Goal: Task Accomplishment & Management: Complete application form

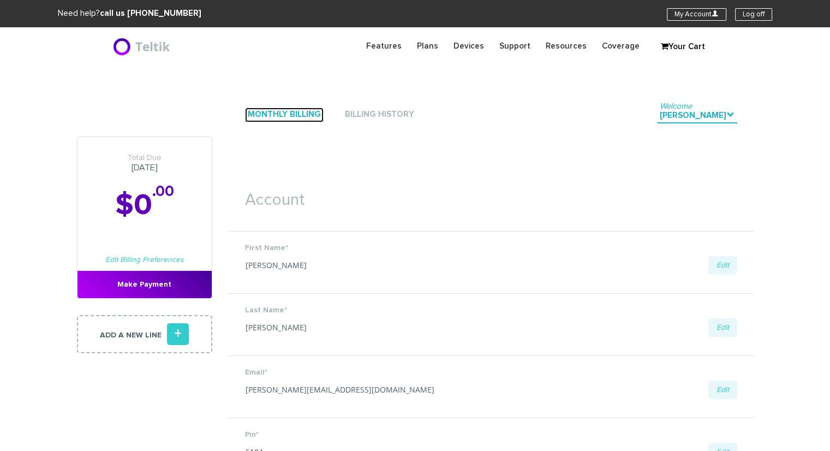
click at [293, 112] on link "Monthly Billing" at bounding box center [284, 115] width 79 height 15
click at [281, 116] on link "Monthly Billing" at bounding box center [284, 115] width 79 height 15
click at [248, 114] on link "Monthly Billing" at bounding box center [284, 115] width 79 height 15
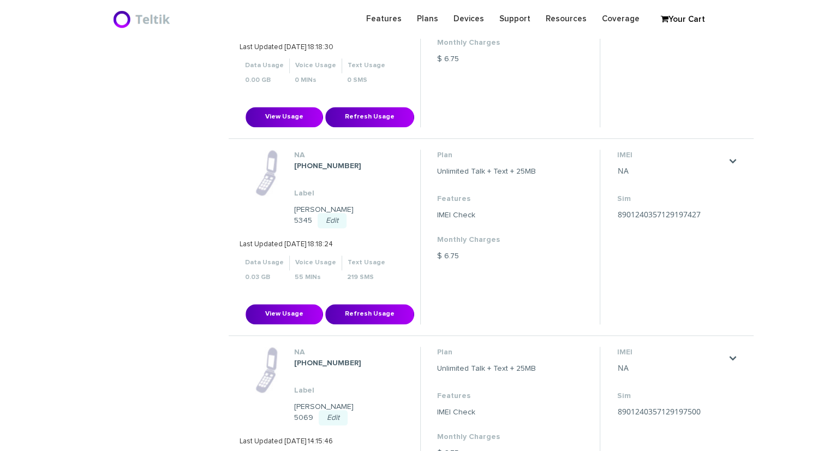
scroll to position [710, 0]
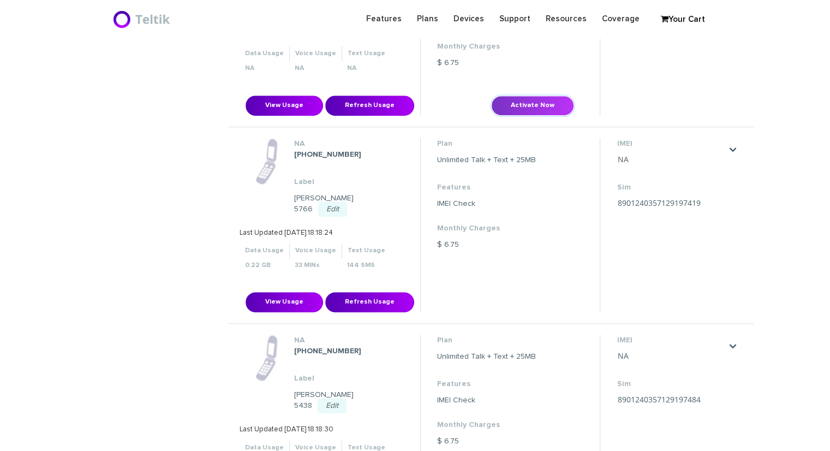
click at [516, 96] on button "Activate Now" at bounding box center [532, 106] width 83 height 20
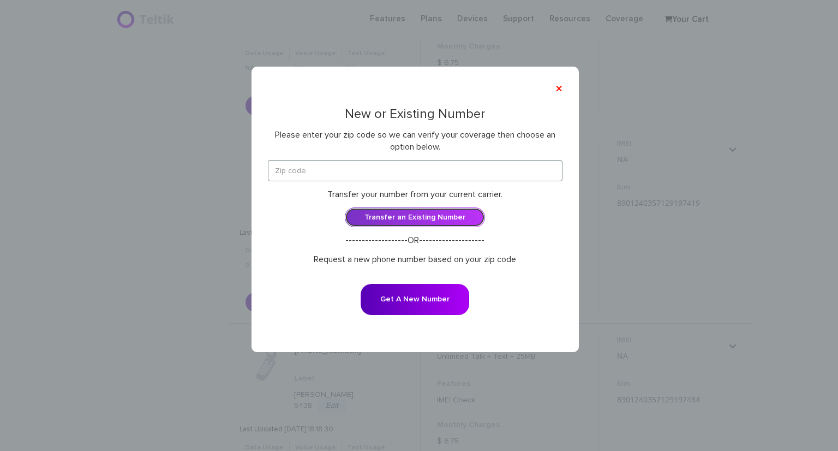
click at [397, 210] on link "Transfer an Existing Number" at bounding box center [415, 217] width 140 height 20
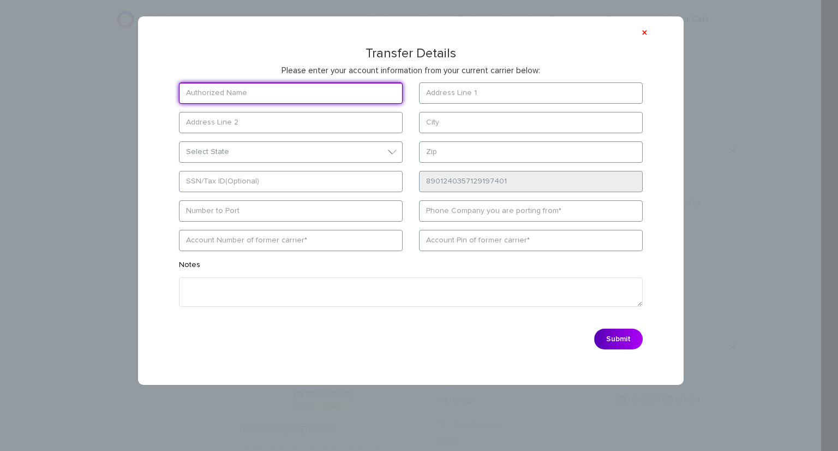
click at [247, 90] on input "text" at bounding box center [291, 92] width 224 height 21
drag, startPoint x: 347, startPoint y: 96, endPoint x: 353, endPoint y: 99, distance: 6.6
click at [353, 99] on input "text" at bounding box center [291, 92] width 224 height 21
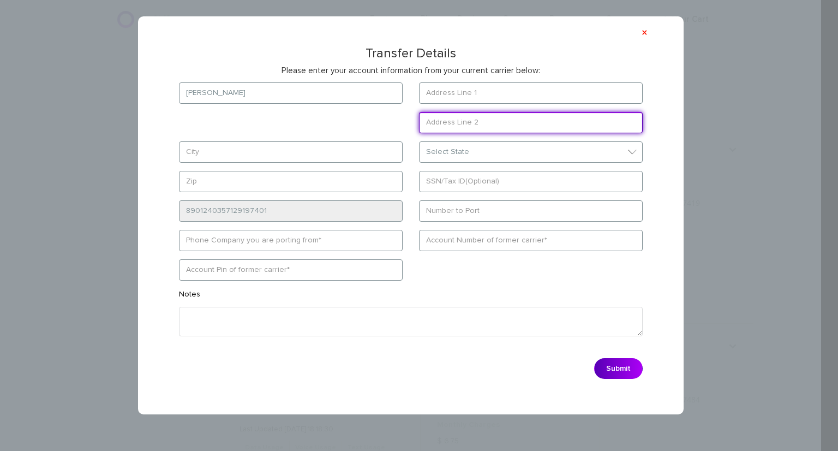
click at [242, 119] on form "Beth Select State District of Columbia Alabama Alaska Arizona Arkansas Colorado" at bounding box center [411, 233] width 497 height 302
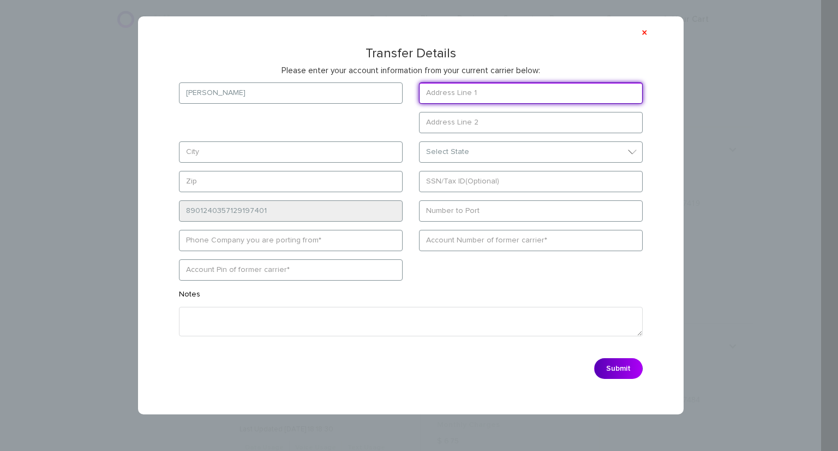
click at [491, 92] on input "text" at bounding box center [531, 92] width 224 height 21
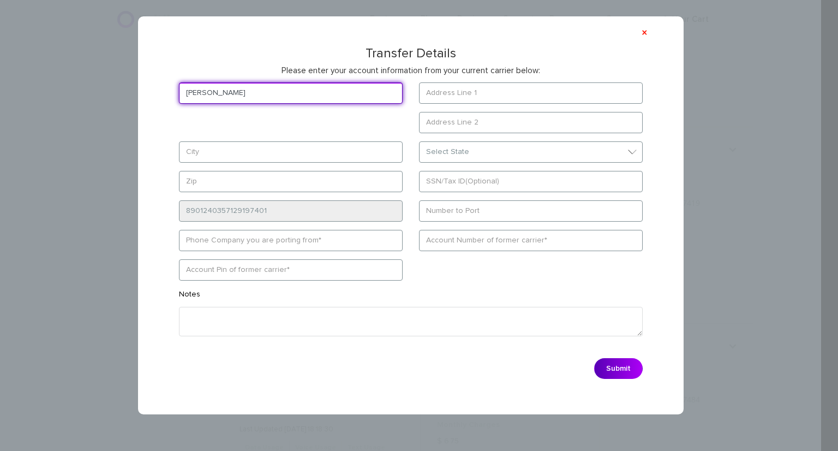
click at [310, 94] on input "Beth" at bounding box center [291, 92] width 224 height 21
type input "Beth Meister"
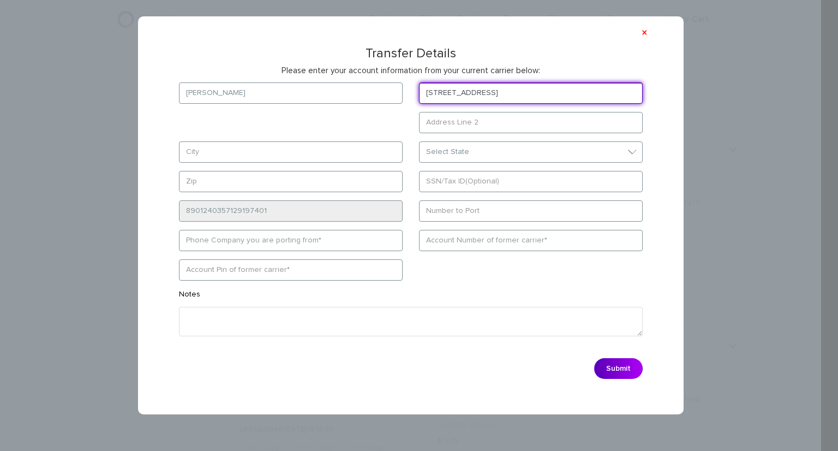
type input "3322 North 51st Blvd"
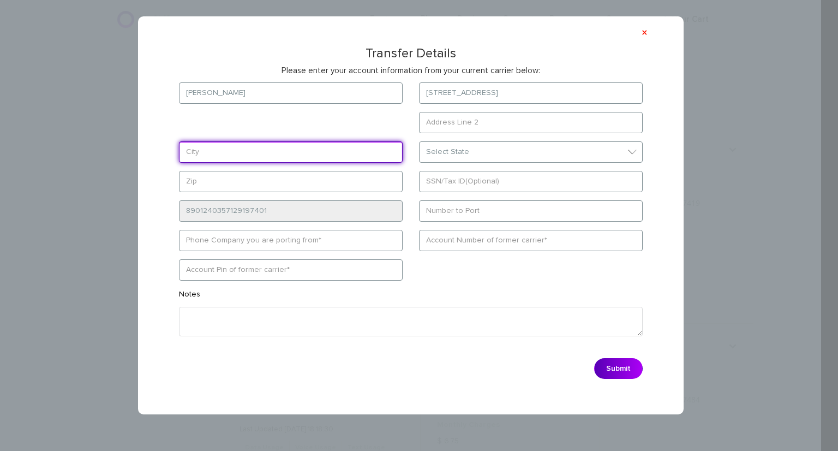
click at [231, 150] on form "Beth Meister 3322 North 51st Blvd Select State District of Columbia Alabama Ala…" at bounding box center [411, 233] width 497 height 302
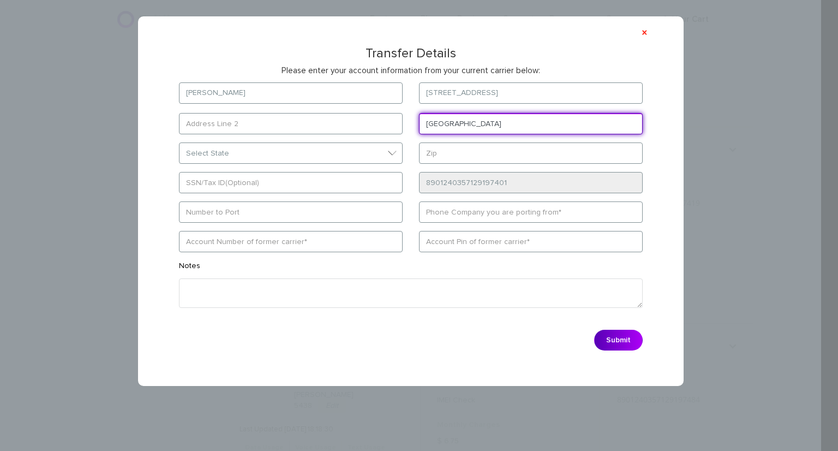
type input "Milwaukee"
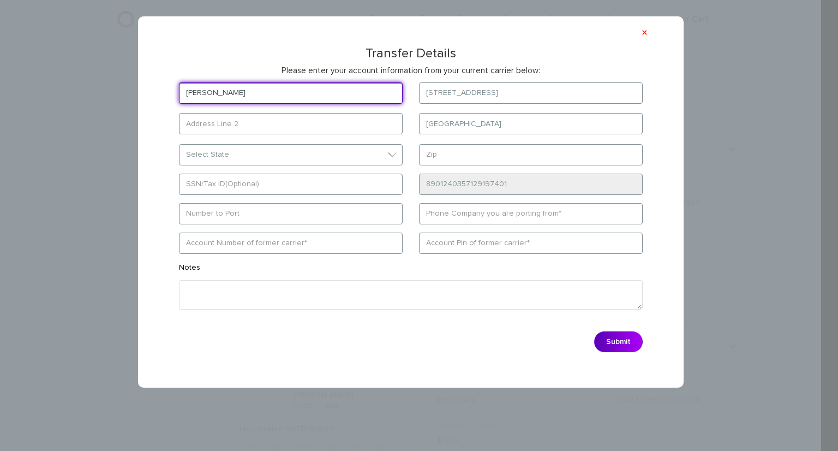
click at [242, 91] on input "Beth Meister" at bounding box center [291, 92] width 224 height 21
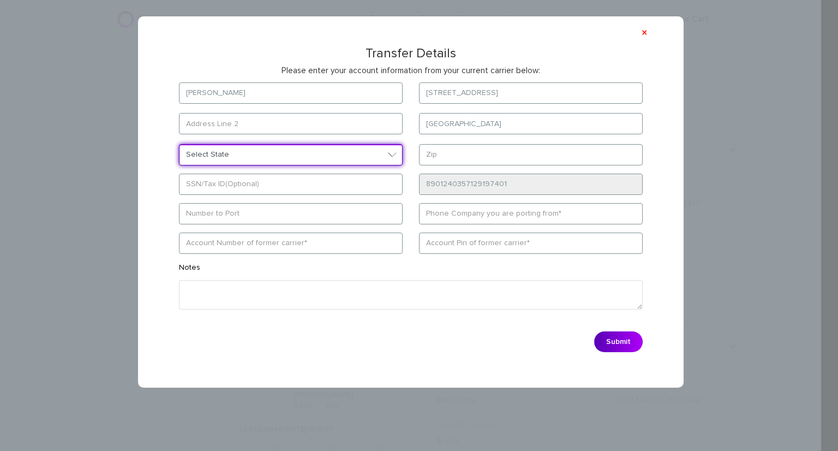
click at [234, 149] on select "Select State District of Columbia Alabama Alaska Arizona Arkansas California Co…" at bounding box center [291, 154] width 224 height 21
select select "WI"
click at [179, 144] on select "Select State District of Columbia Alabama Alaska Arizona Arkansas California Co…" at bounding box center [291, 154] width 224 height 21
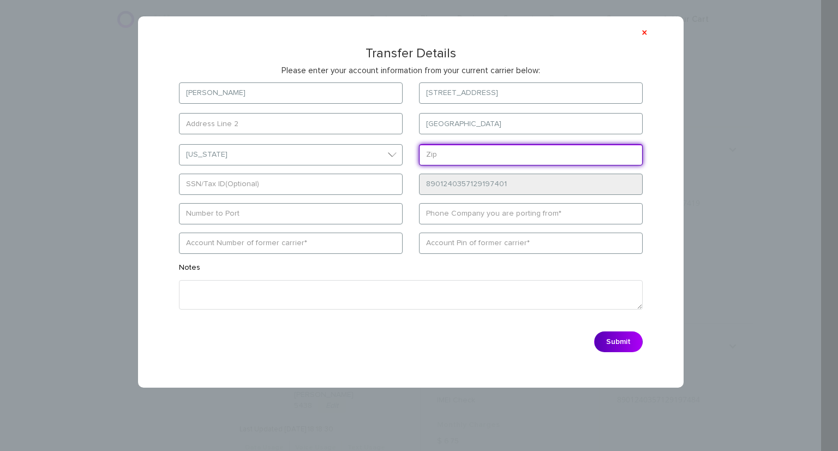
click at [451, 162] on input "text" at bounding box center [531, 154] width 224 height 21
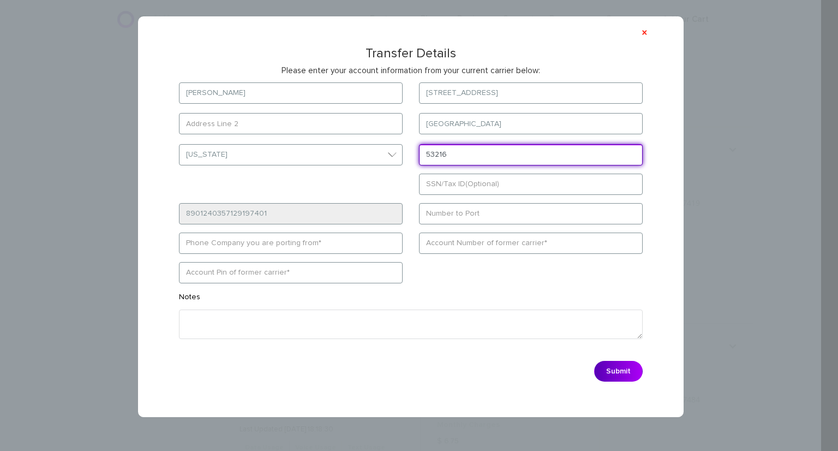
type input "53216"
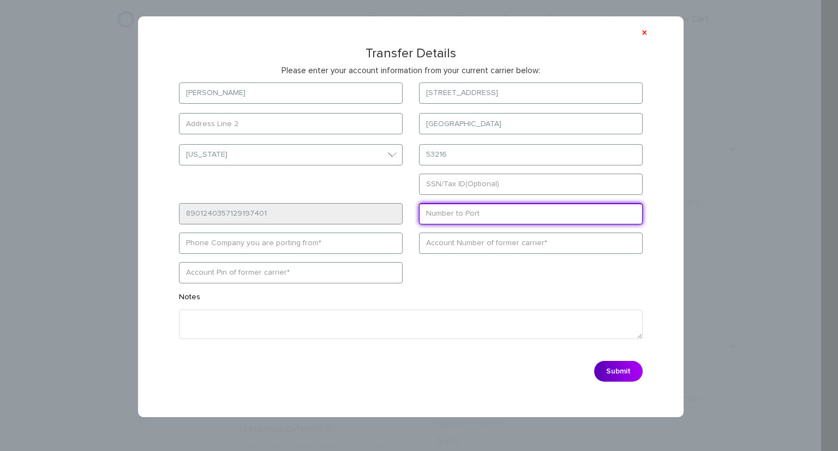
click at [457, 213] on form "Beth Meister 3322 North 51st Blvd Milwaukee Select State District of Columbia A…" at bounding box center [411, 234] width 497 height 305
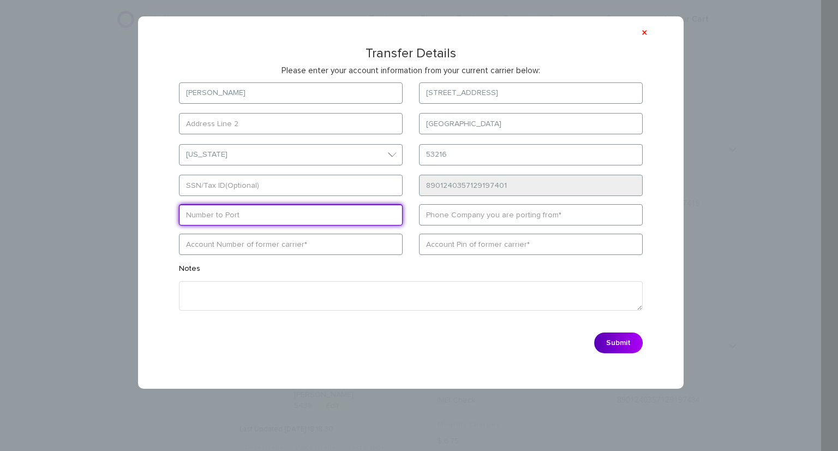
click at [190, 215] on input "text" at bounding box center [291, 214] width 224 height 21
paste input "4142070218"
type input "4142070218"
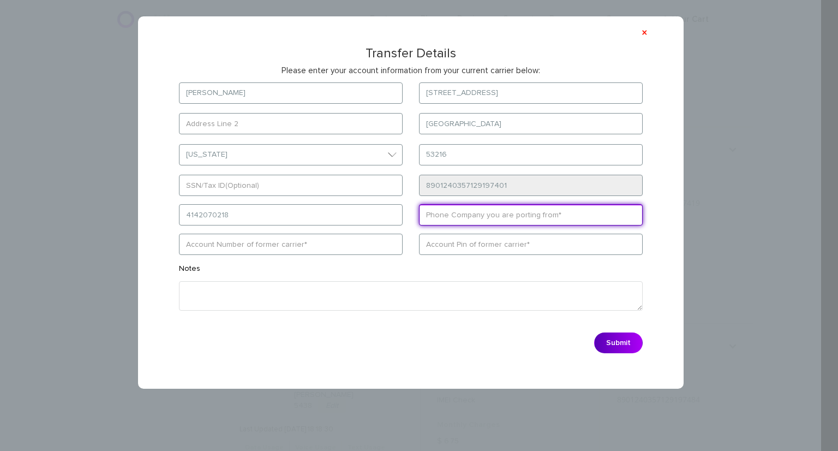
click at [490, 215] on input "text" at bounding box center [531, 214] width 224 height 21
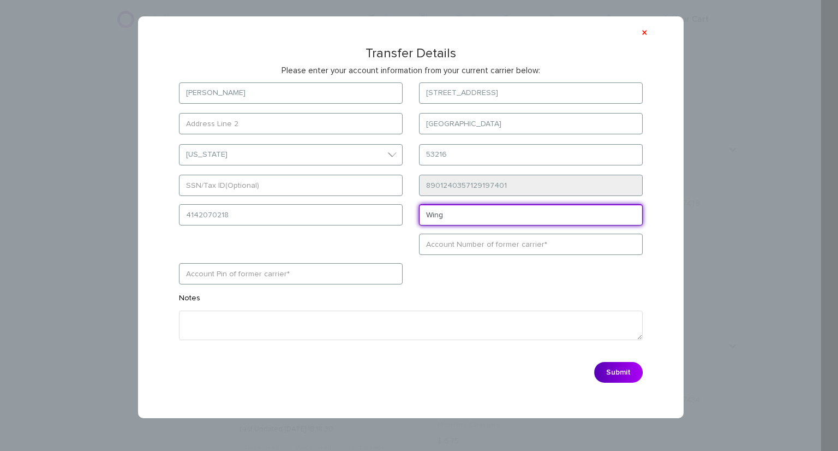
type input "Wing"
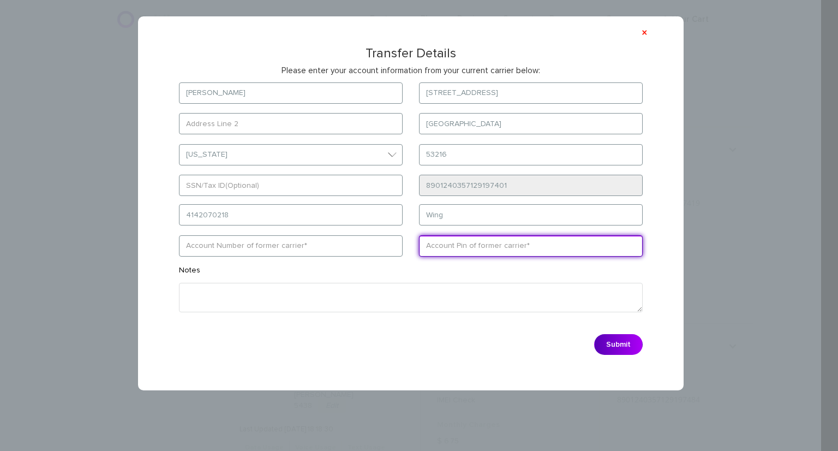
click at [473, 248] on input "text" at bounding box center [531, 245] width 224 height 21
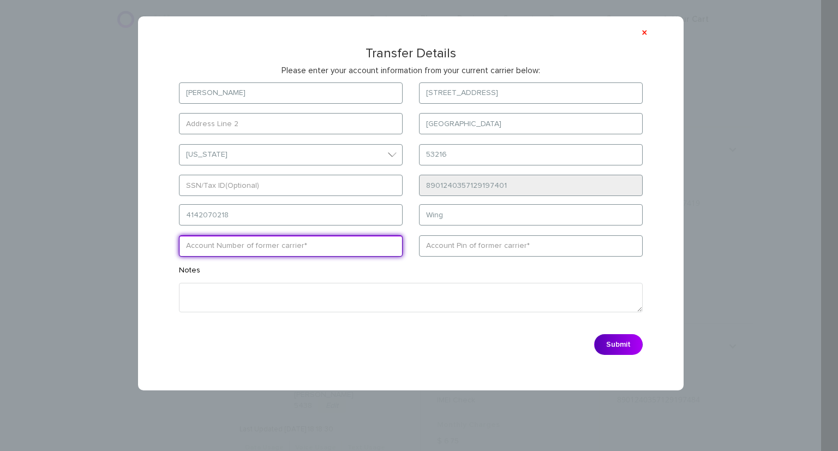
click at [269, 248] on input "text" at bounding box center [291, 245] width 224 height 21
paste input "359908108171449"
type input "359908108171449"
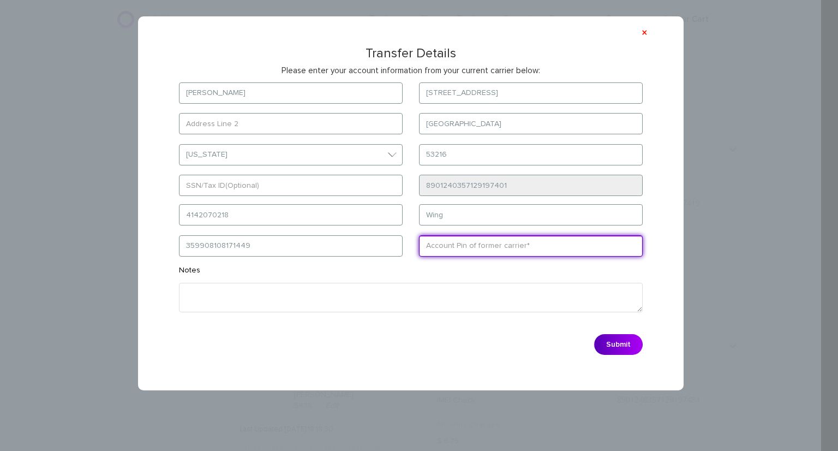
drag, startPoint x: 465, startPoint y: 251, endPoint x: 456, endPoint y: 243, distance: 11.6
click at [465, 251] on input "text" at bounding box center [531, 245] width 224 height 21
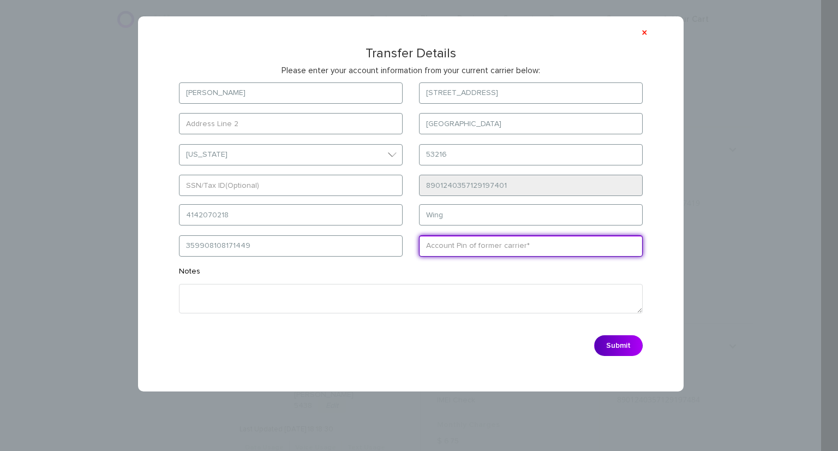
click at [456, 249] on input "text" at bounding box center [531, 245] width 224 height 21
type input "17240"
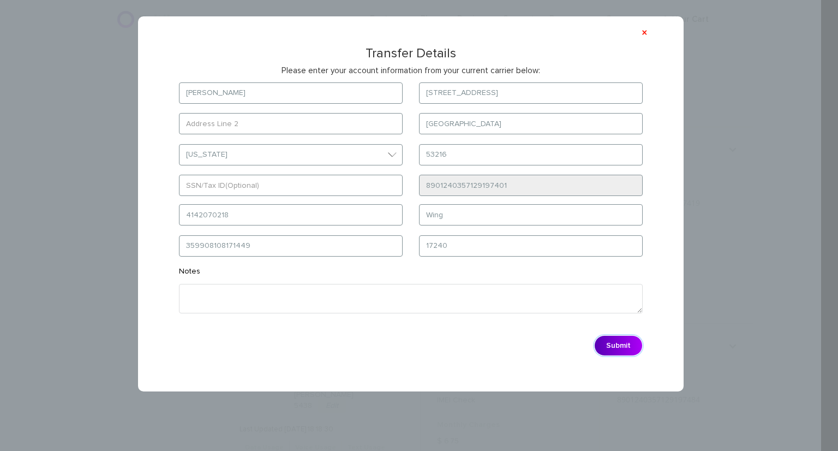
click at [618, 347] on button "Submit" at bounding box center [618, 345] width 49 height 21
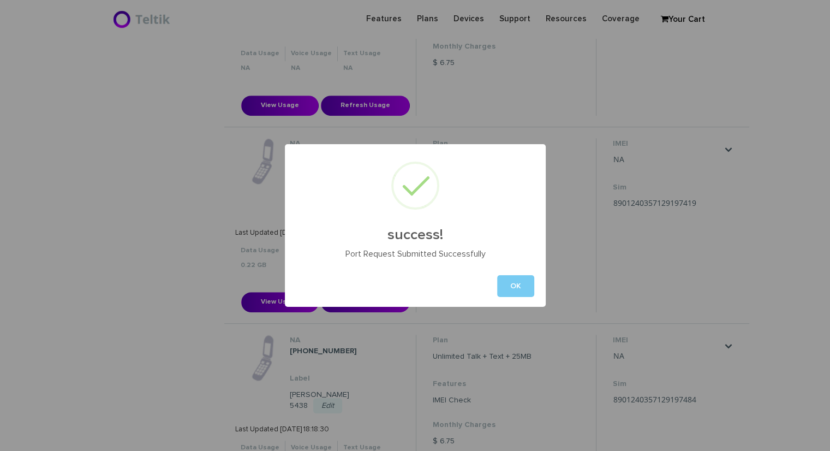
click at [513, 287] on button "OK" at bounding box center [515, 286] width 37 height 22
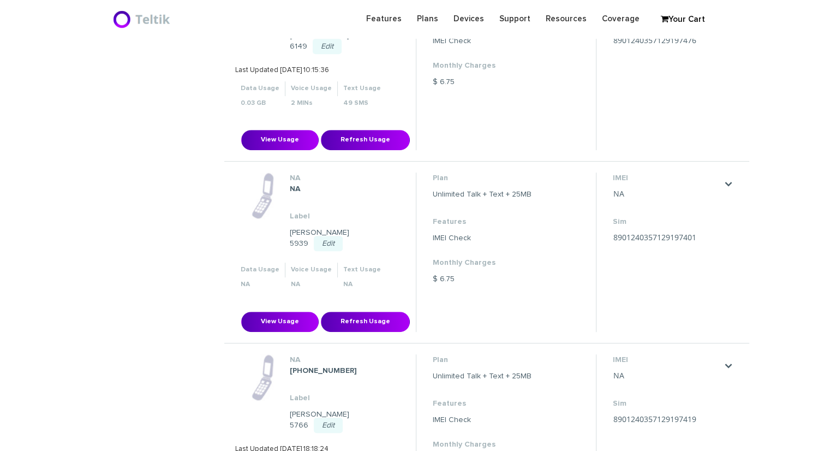
scroll to position [491, 0]
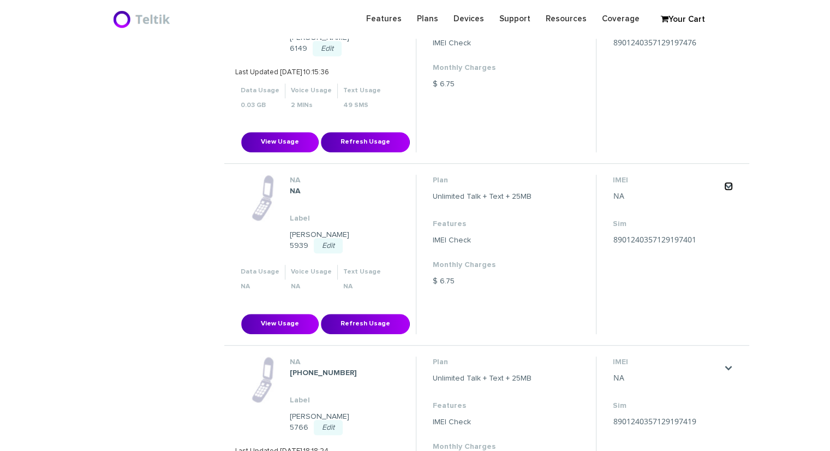
click at [728, 182] on link "." at bounding box center [728, 186] width 9 height 9
click at [716, 215] on link "Waiting for Activation" at bounding box center [706, 218] width 66 height 7
click at [727, 182] on link "." at bounding box center [728, 186] width 9 height 9
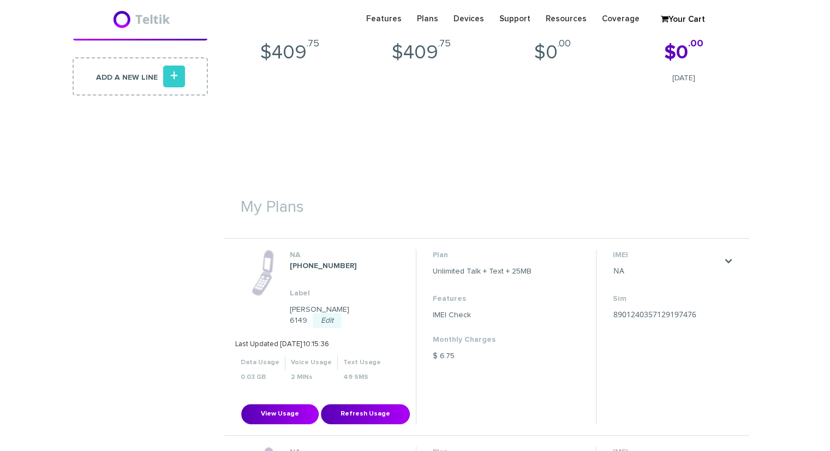
scroll to position [437, 0]
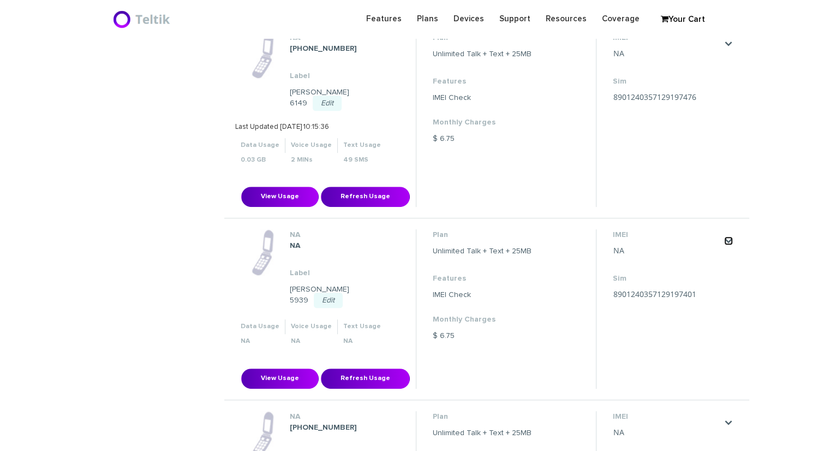
click at [730, 236] on link "." at bounding box center [728, 240] width 9 height 9
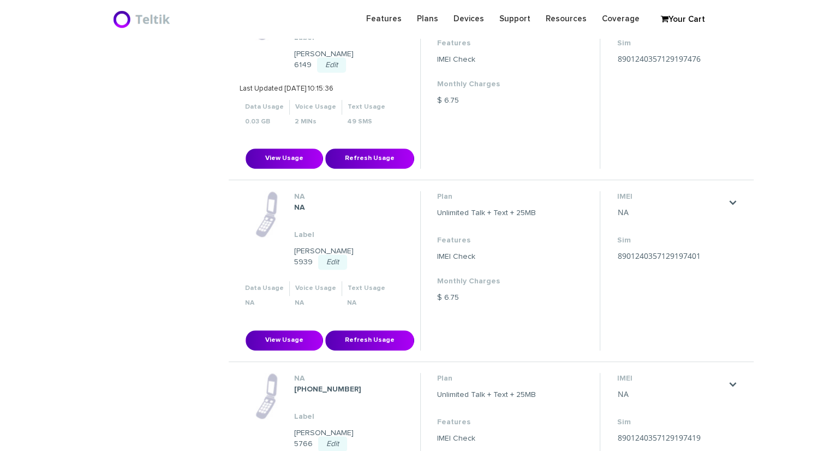
scroll to position [437, 0]
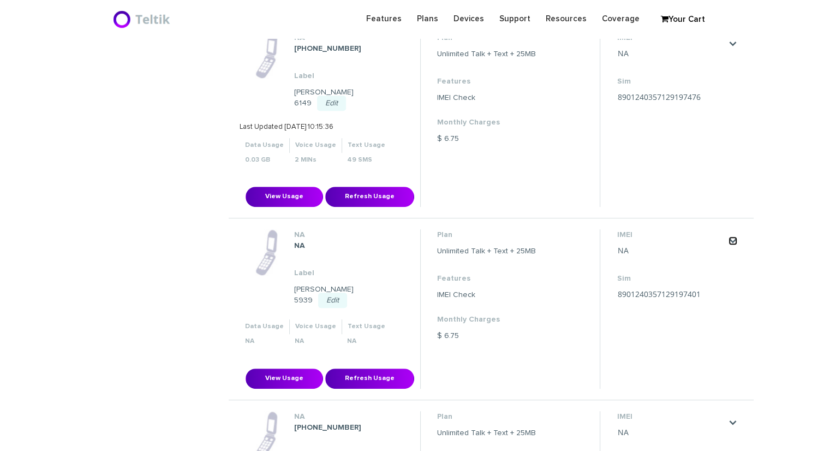
click at [731, 236] on link "." at bounding box center [733, 240] width 9 height 9
click at [526, 289] on dd "IMEI Check" at bounding box center [486, 294] width 99 height 11
